Goal: Transaction & Acquisition: Purchase product/service

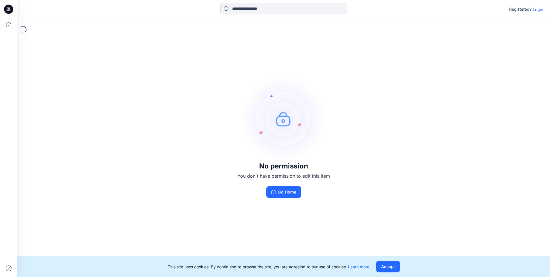
click at [539, 10] on p "Login" at bounding box center [538, 9] width 10 height 6
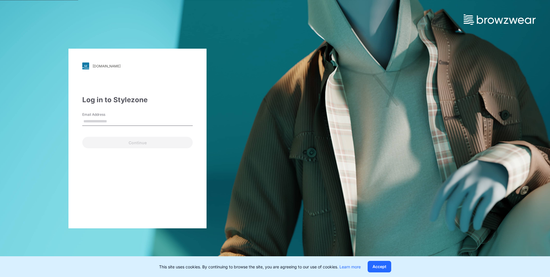
click at [124, 123] on input "Email Address" at bounding box center [137, 121] width 111 height 9
type input "**********"
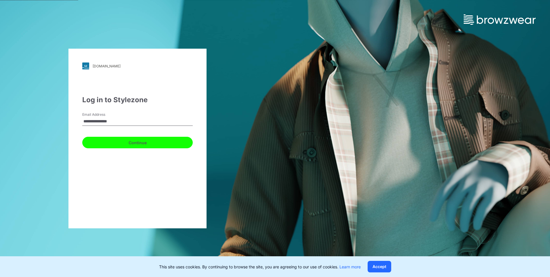
click at [124, 143] on button "Continue" at bounding box center [137, 143] width 111 height 12
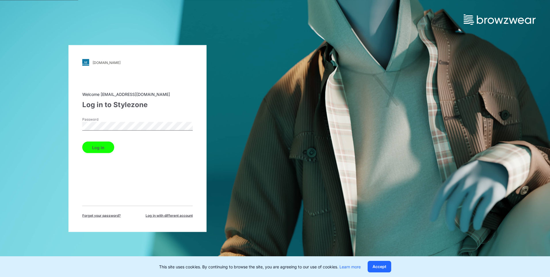
click at [105, 146] on button "Log in" at bounding box center [98, 148] width 32 height 12
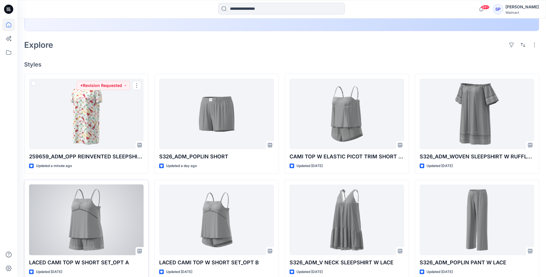
scroll to position [173, 0]
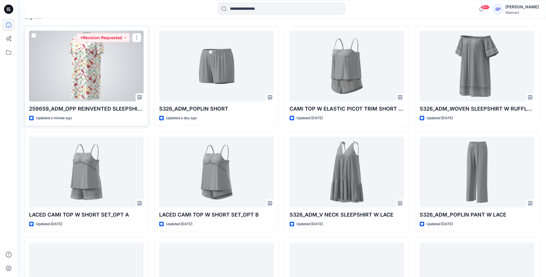
click at [112, 82] on div at bounding box center [86, 66] width 115 height 71
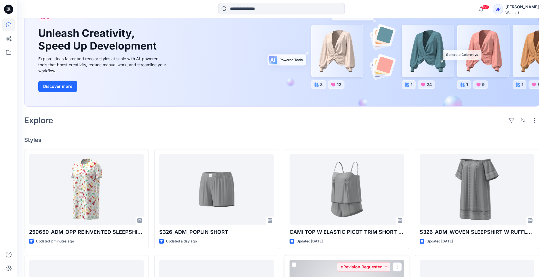
scroll to position [2, 0]
